Goal: Find contact information: Obtain details needed to contact an individual or organization

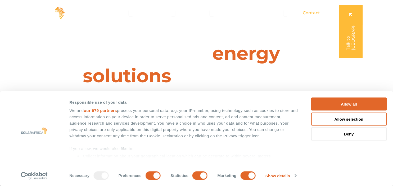
click at [308, 15] on span "Contact" at bounding box center [311, 13] width 17 height 6
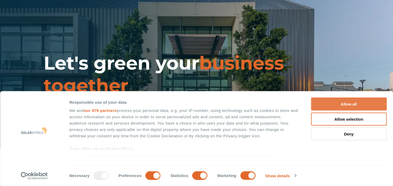
click at [358, 105] on button "Allow all" at bounding box center [349, 104] width 76 height 13
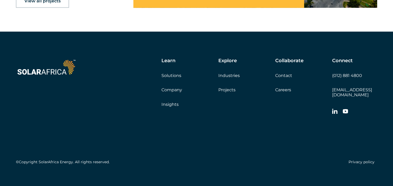
scroll to position [880, 0]
